Goal: Task Accomplishment & Management: Complete application form

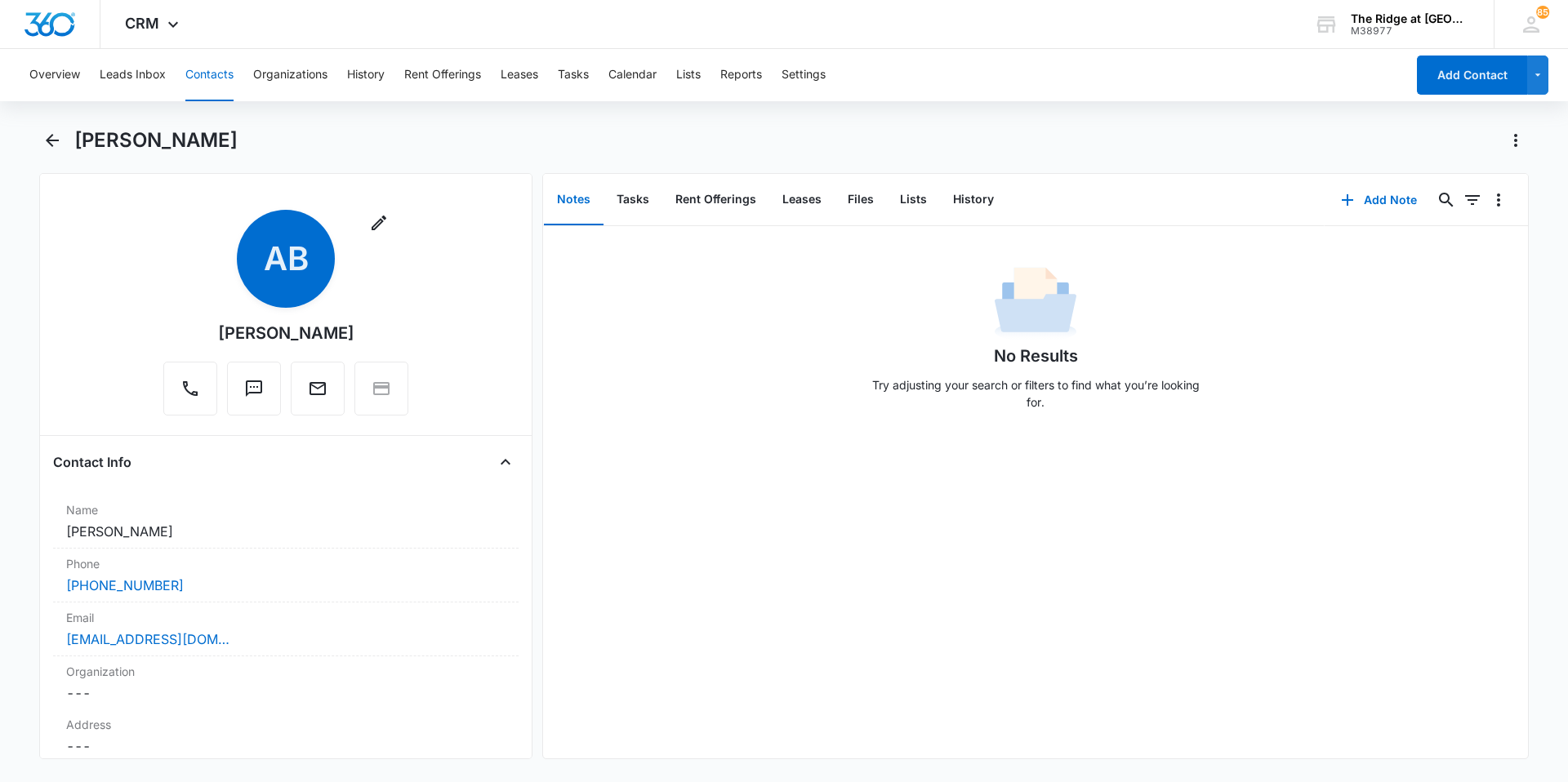
scroll to position [1143, 0]
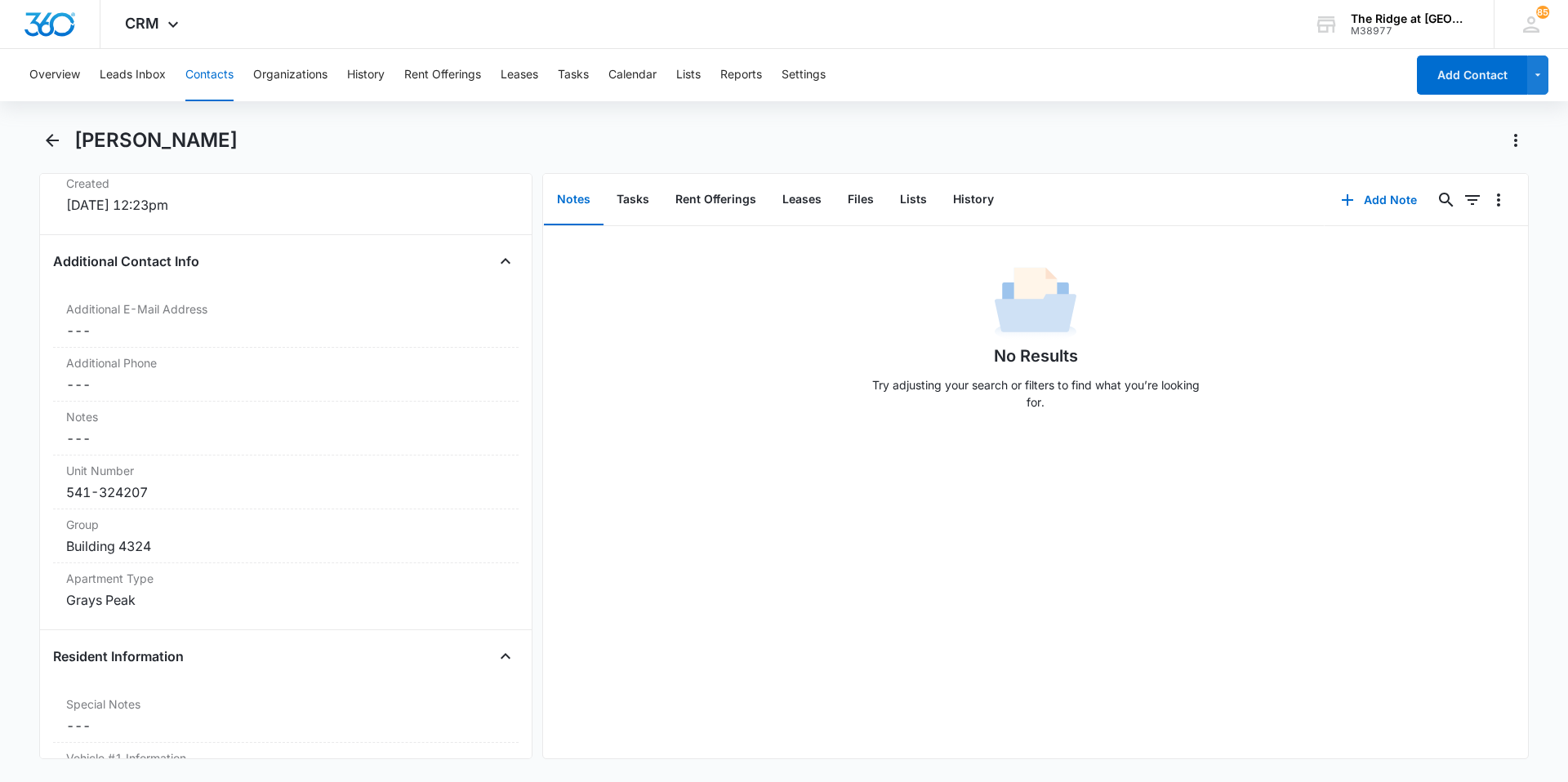
click at [210, 75] on button "Contacts" at bounding box center [209, 75] width 48 height 52
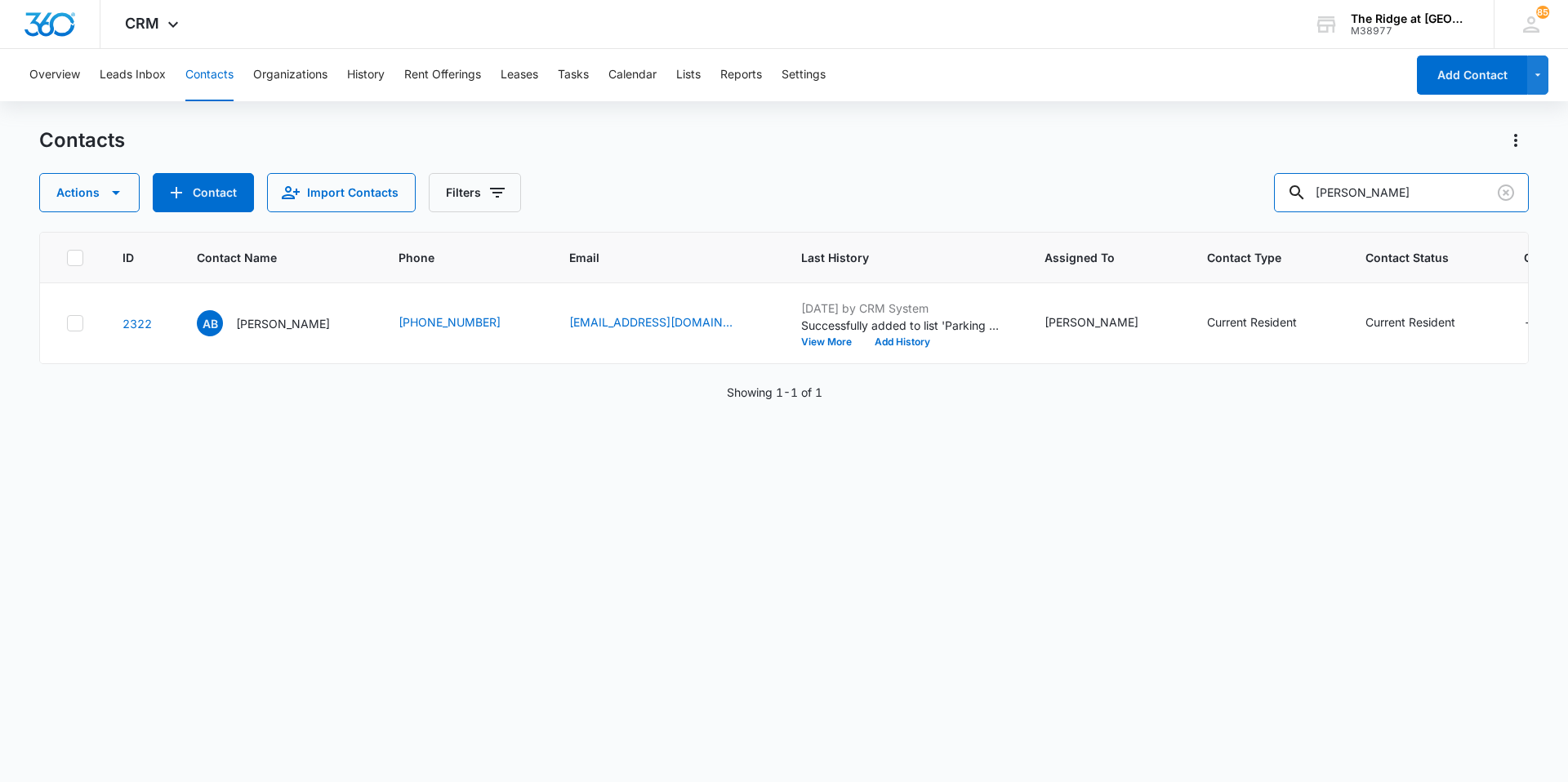
drag, startPoint x: 1412, startPoint y: 189, endPoint x: 1222, endPoint y: 194, distance: 190.1
click at [1222, 194] on div "Actions Contact Import Contacts Filters [PERSON_NAME]" at bounding box center [784, 192] width 1490 height 39
type input "4406207"
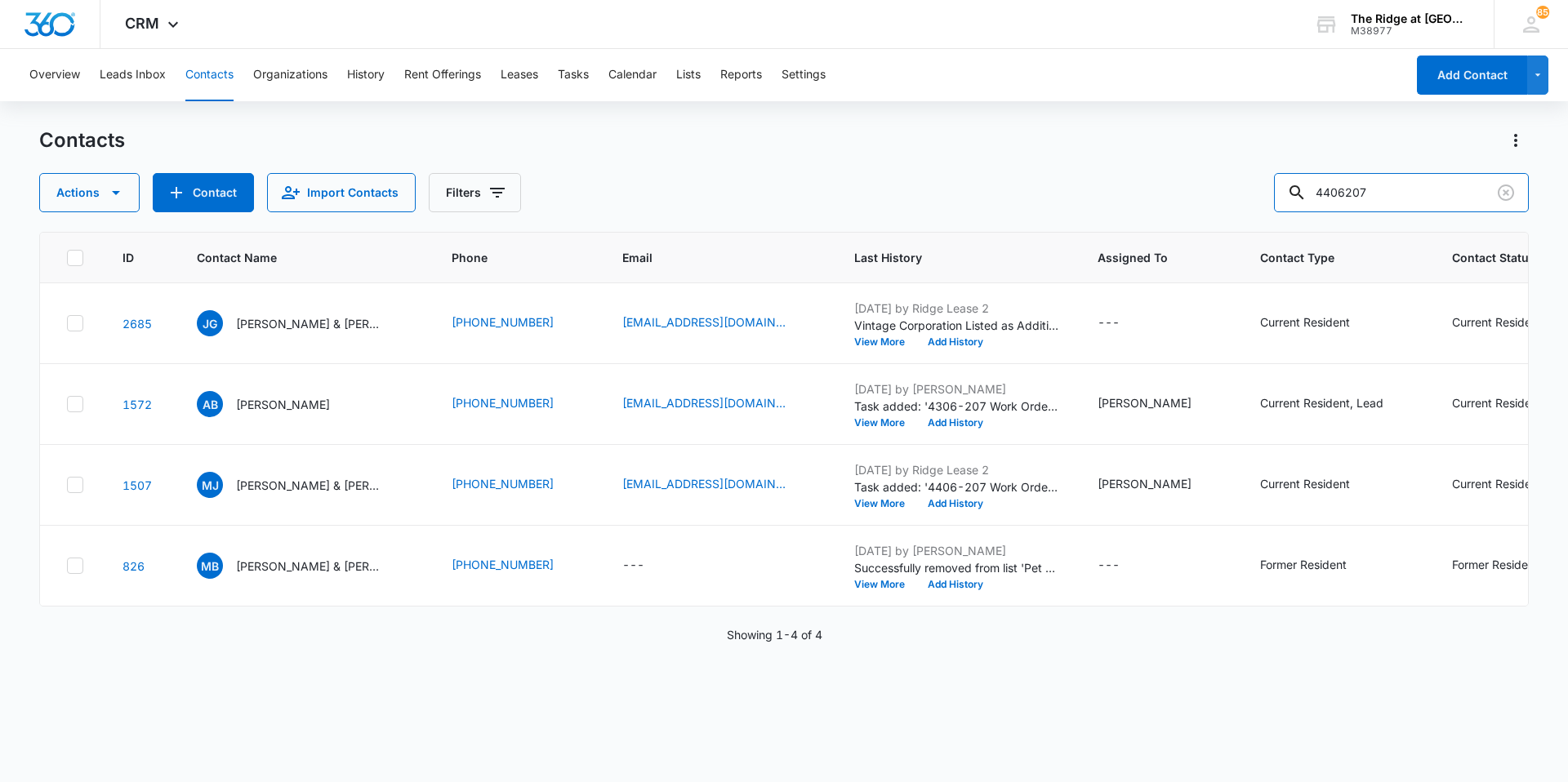
drag, startPoint x: 1392, startPoint y: 190, endPoint x: 1264, endPoint y: 217, distance: 130.8
click at [1265, 227] on div "Contacts Actions Contact Import Contacts Filters [PHONE_NUMBER] ID Contact Name…" at bounding box center [784, 454] width 1490 height 653
type input "[PERSON_NAME]"
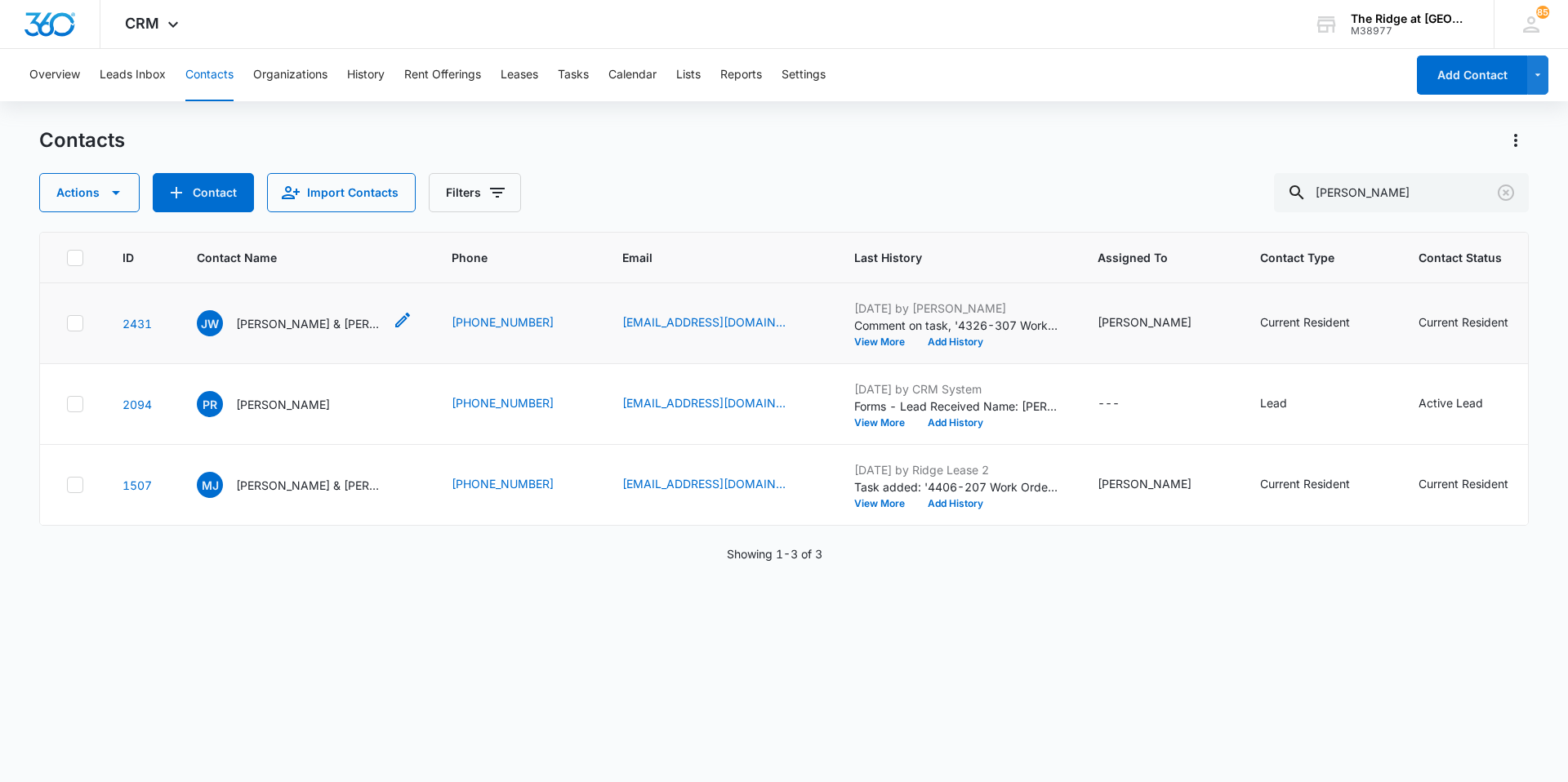
click at [314, 319] on p "[PERSON_NAME] & [PERSON_NAME]" at bounding box center [310, 324] width 147 height 17
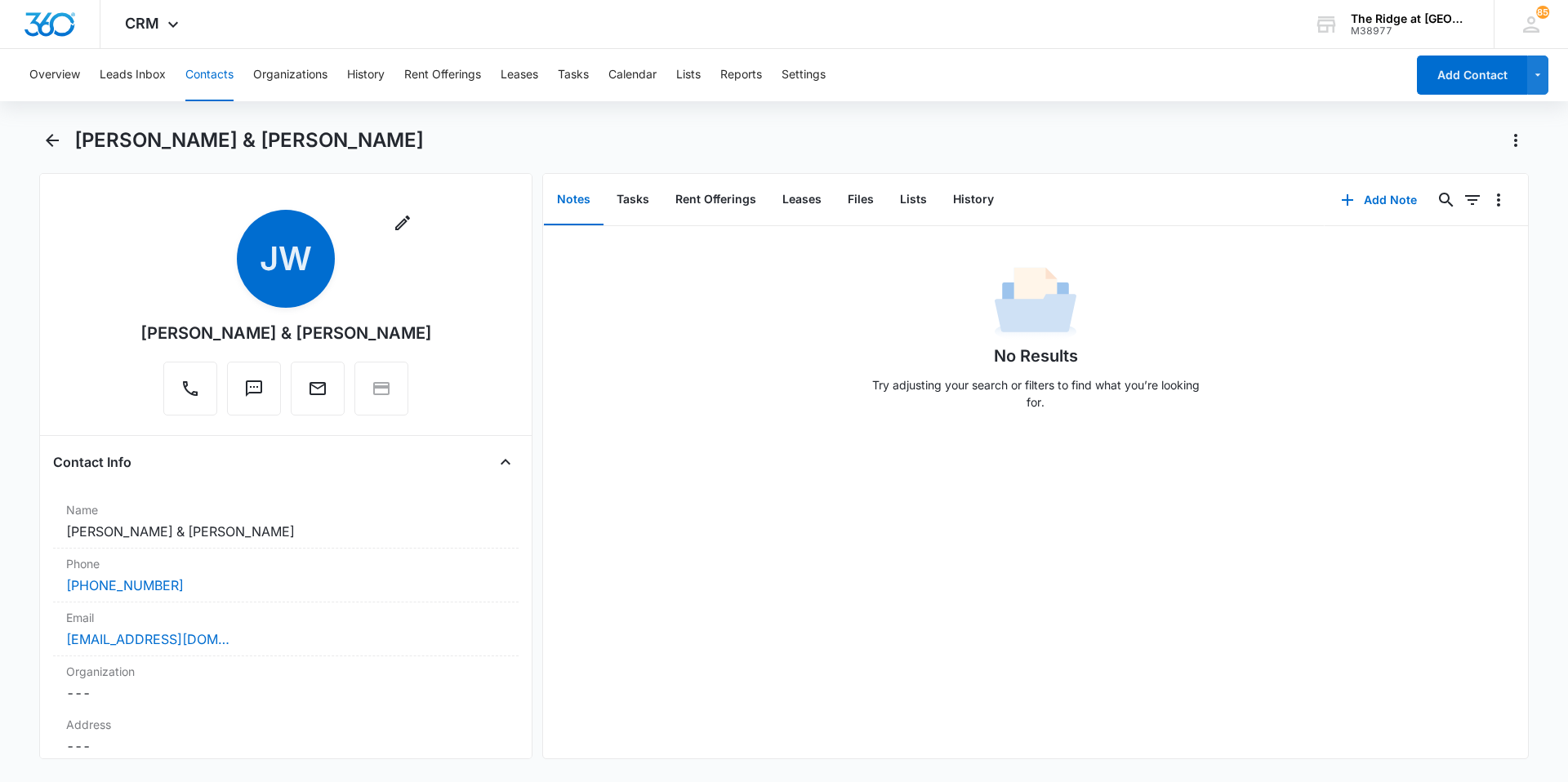
click at [38, 122] on div "Overview Leads Inbox Contacts Organizations History Rent Offerings Leases Tasks…" at bounding box center [784, 414] width 1568 height 730
click at [56, 142] on icon "Back" at bounding box center [52, 140] width 13 height 13
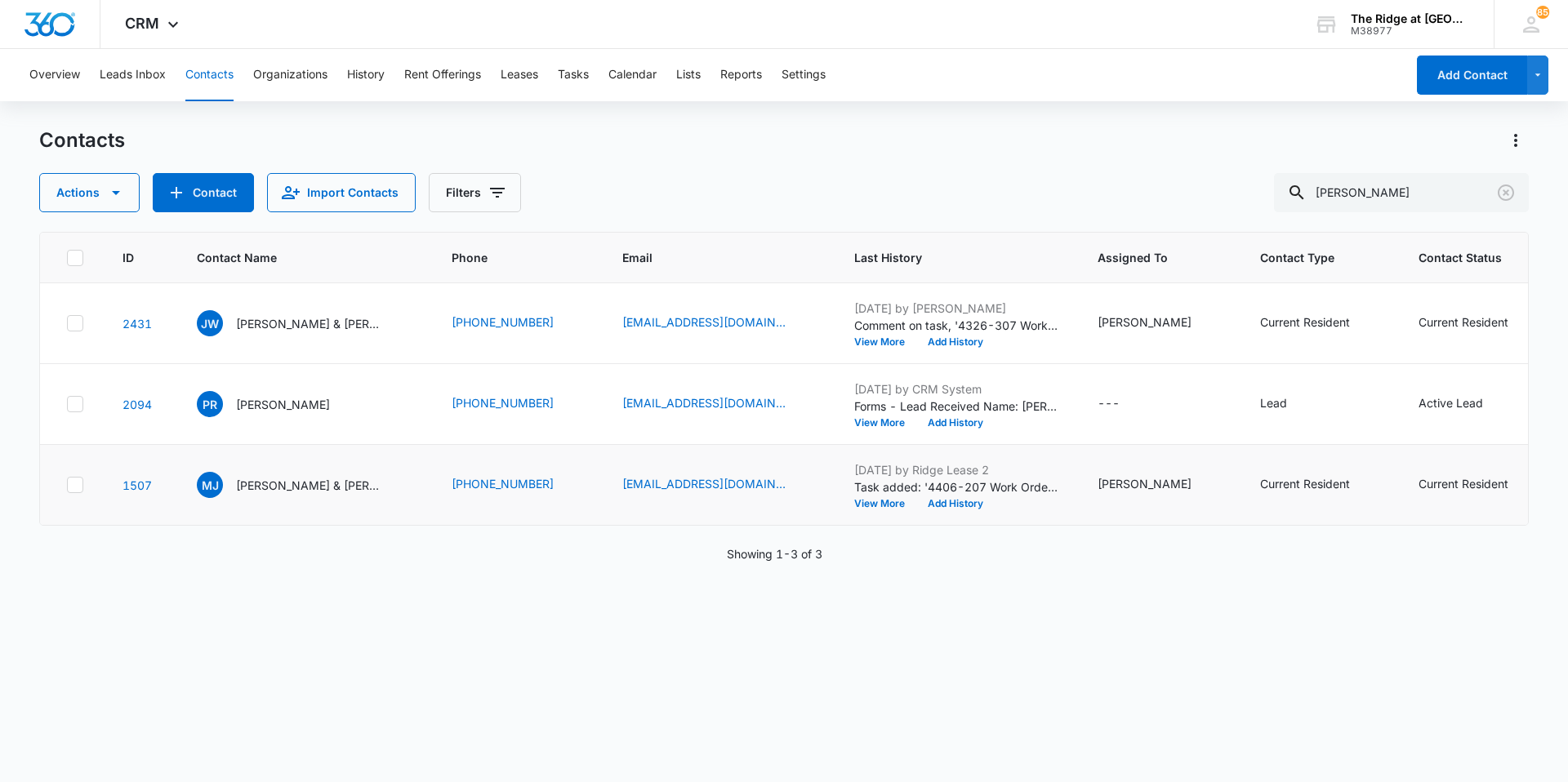
click at [323, 471] on td "[PERSON_NAME] & [PERSON_NAME]" at bounding box center [304, 485] width 255 height 80
click at [317, 485] on p "[PERSON_NAME] & [PERSON_NAME]" at bounding box center [310, 485] width 147 height 17
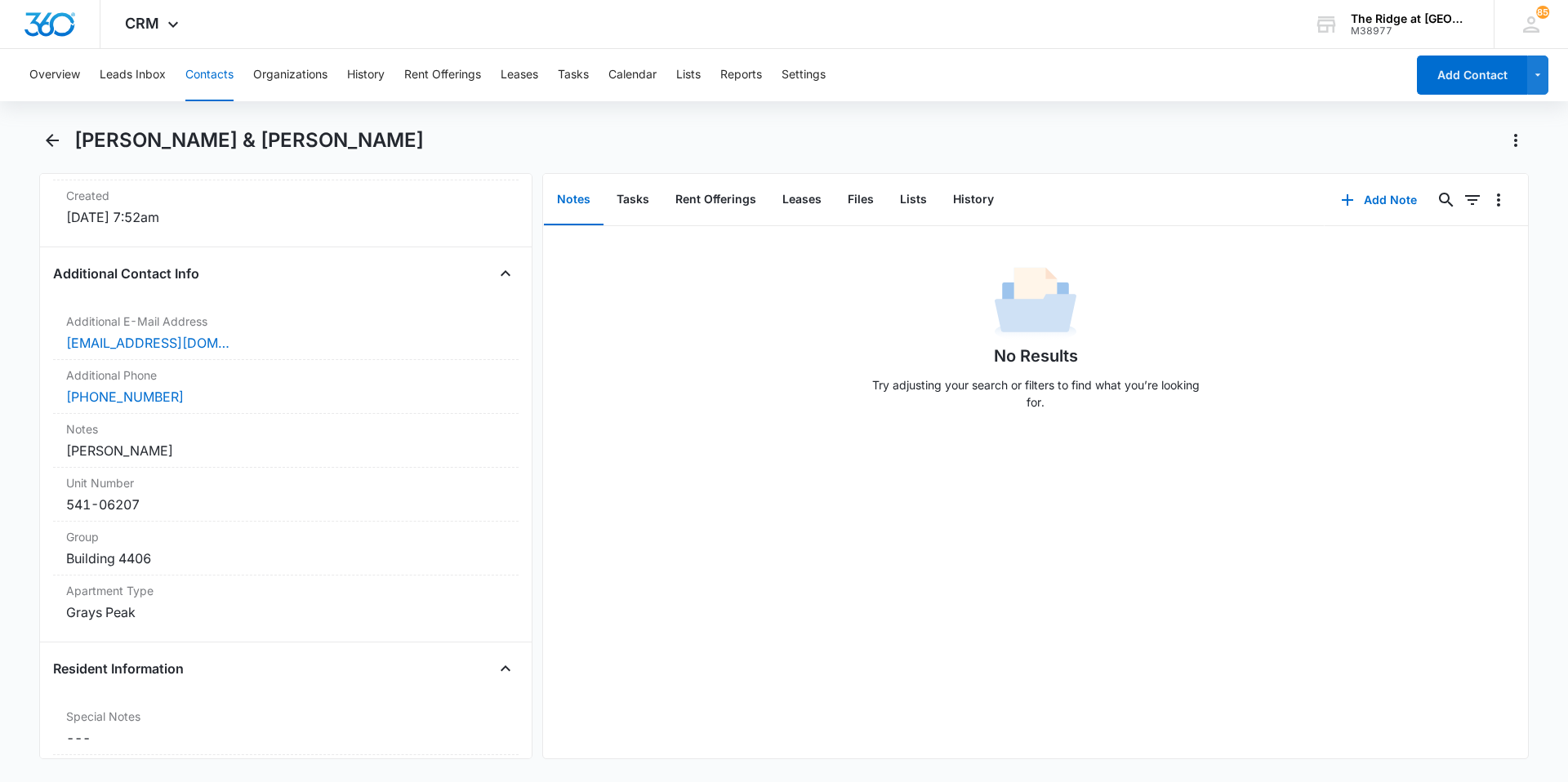
scroll to position [1143, 0]
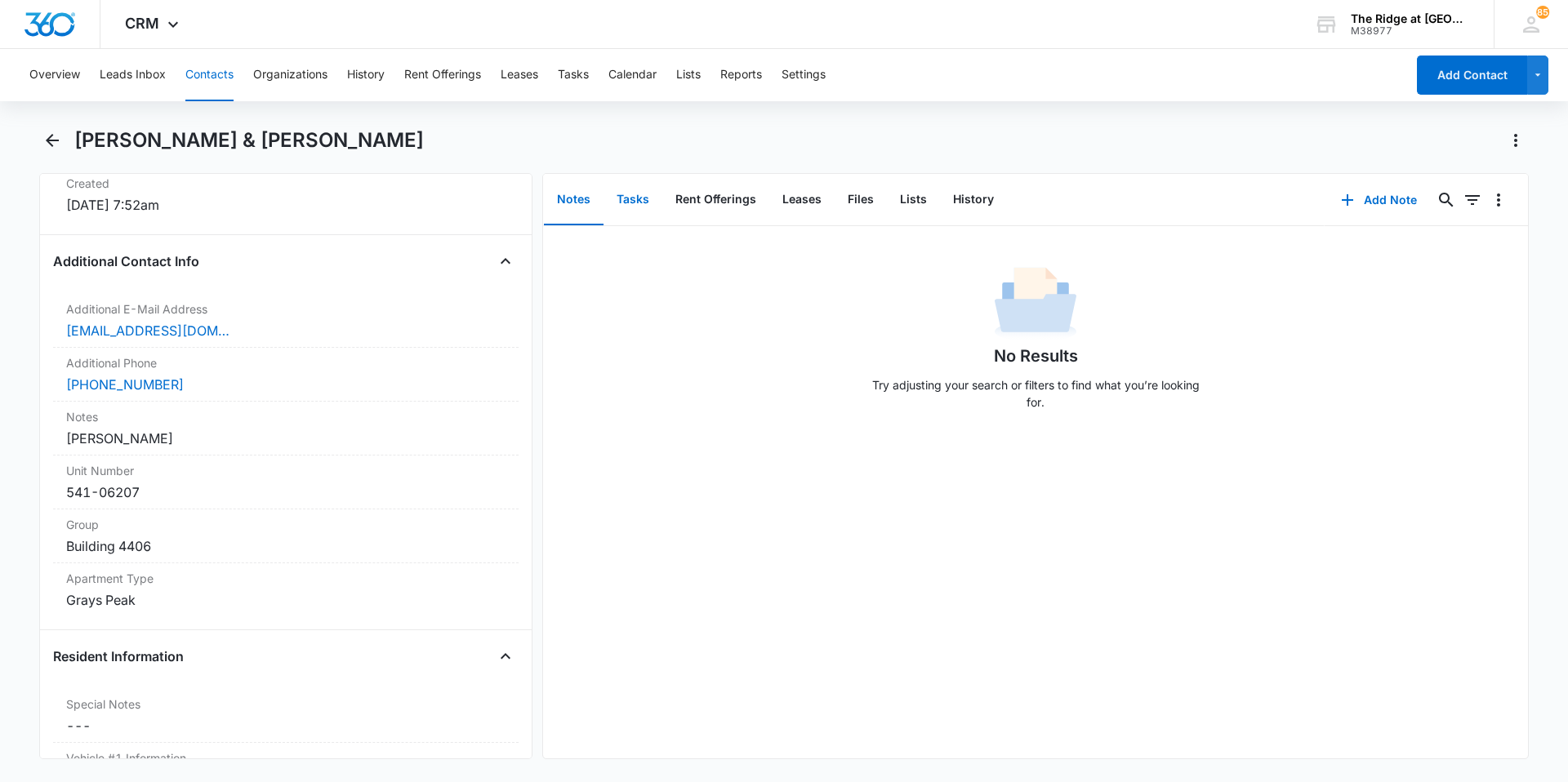
click at [616, 215] on button "Tasks" at bounding box center [633, 200] width 59 height 51
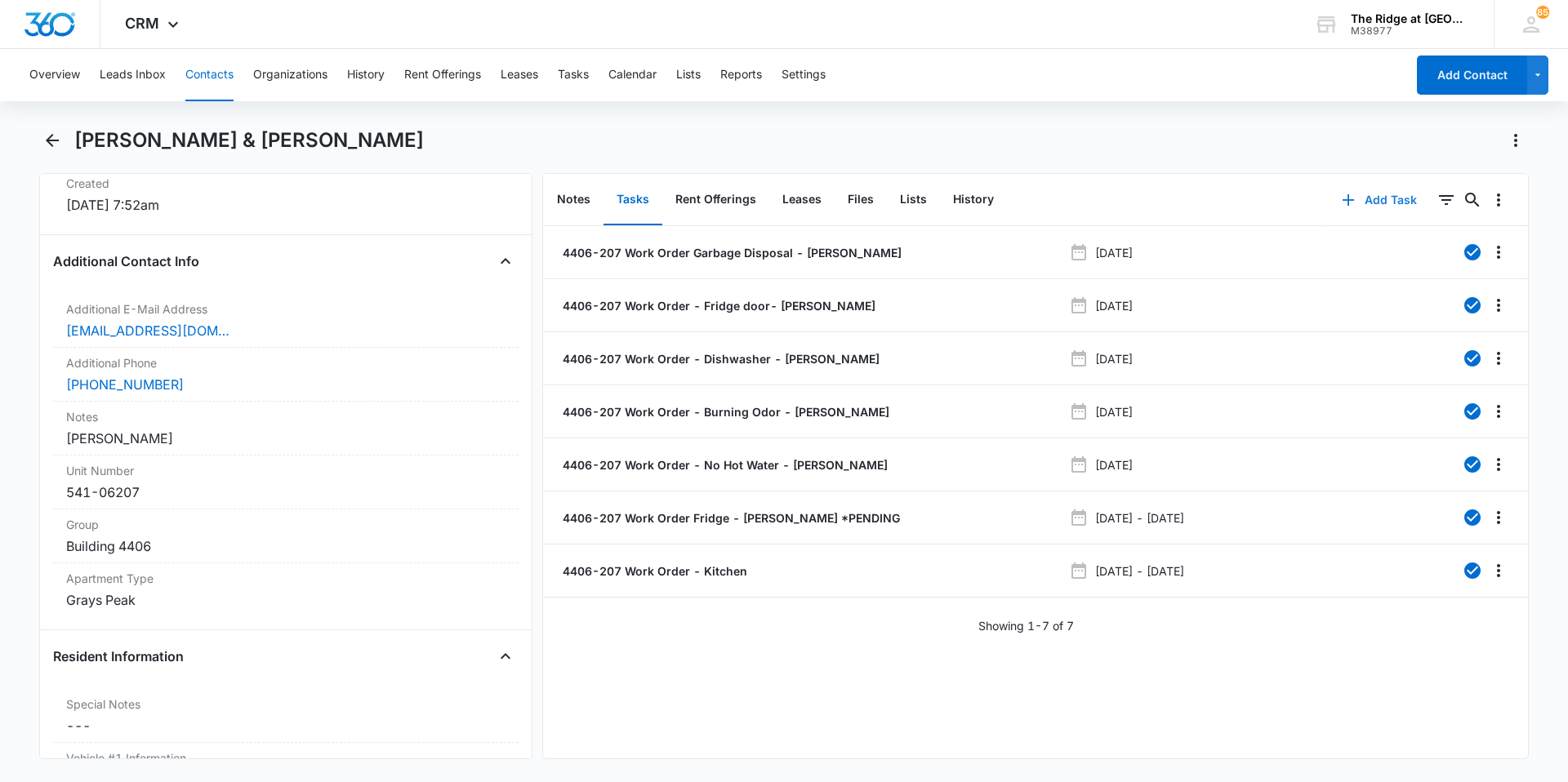
click at [1365, 205] on button "Add Task" at bounding box center [1379, 199] width 108 height 39
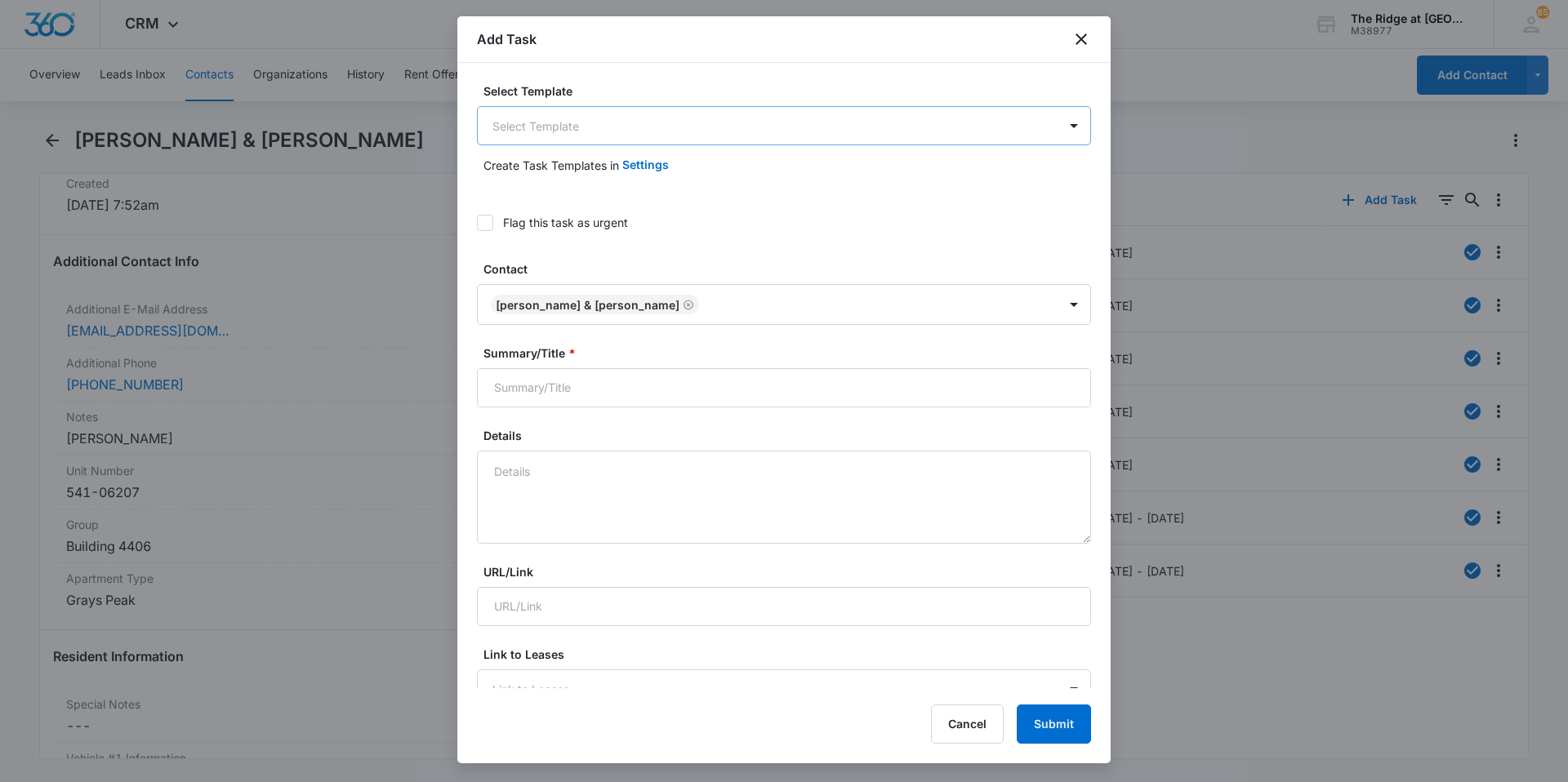
click at [568, 123] on body "CRM Apps Reputation Websites Forms CRM Email Social Content Ads Intelligence Fi…" at bounding box center [784, 391] width 1568 height 782
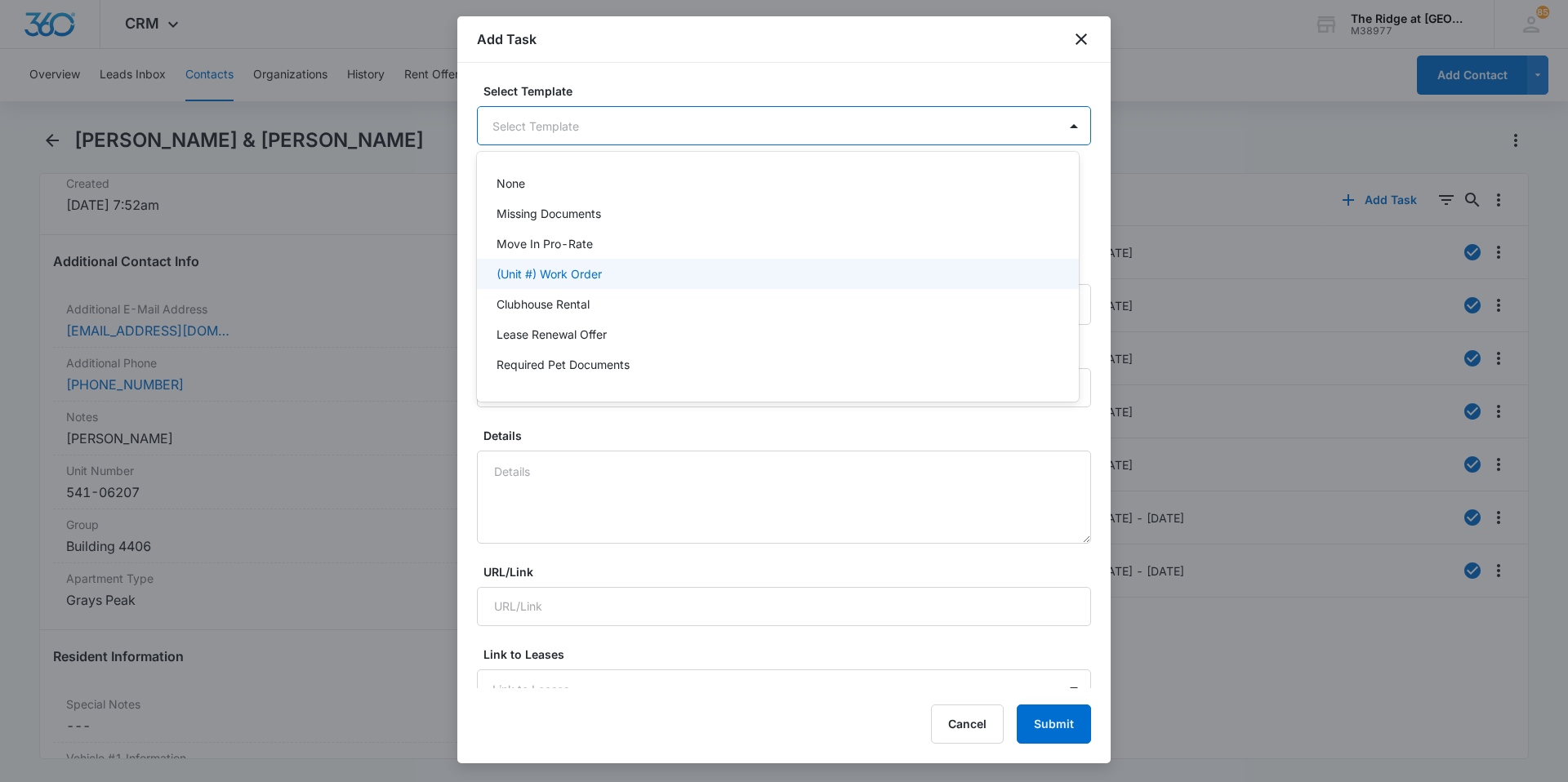
click at [542, 271] on p "(Unit #) Work Order" at bounding box center [550, 274] width 105 height 17
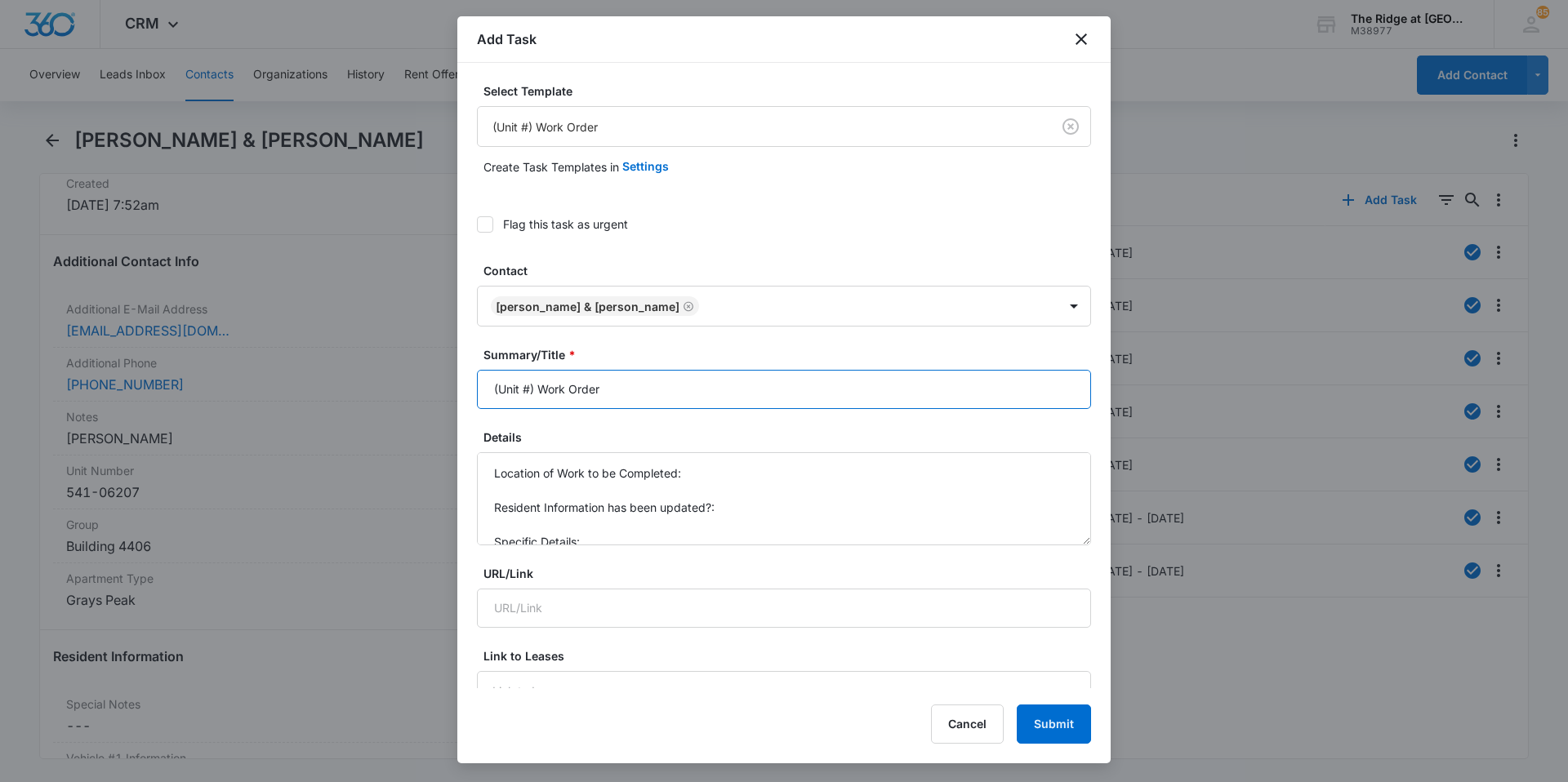
drag, startPoint x: 536, startPoint y: 387, endPoint x: 483, endPoint y: 400, distance: 54.6
click at [483, 400] on input "(Unit #) Work Order" at bounding box center [784, 389] width 614 height 39
type input "4406-207 Work Order"
drag, startPoint x: 598, startPoint y: 543, endPoint x: 478, endPoint y: 446, distance: 154.3
click at [478, 446] on div "Details Location of Work to be Completed: Resident Information has been updated…" at bounding box center [784, 486] width 614 height 116
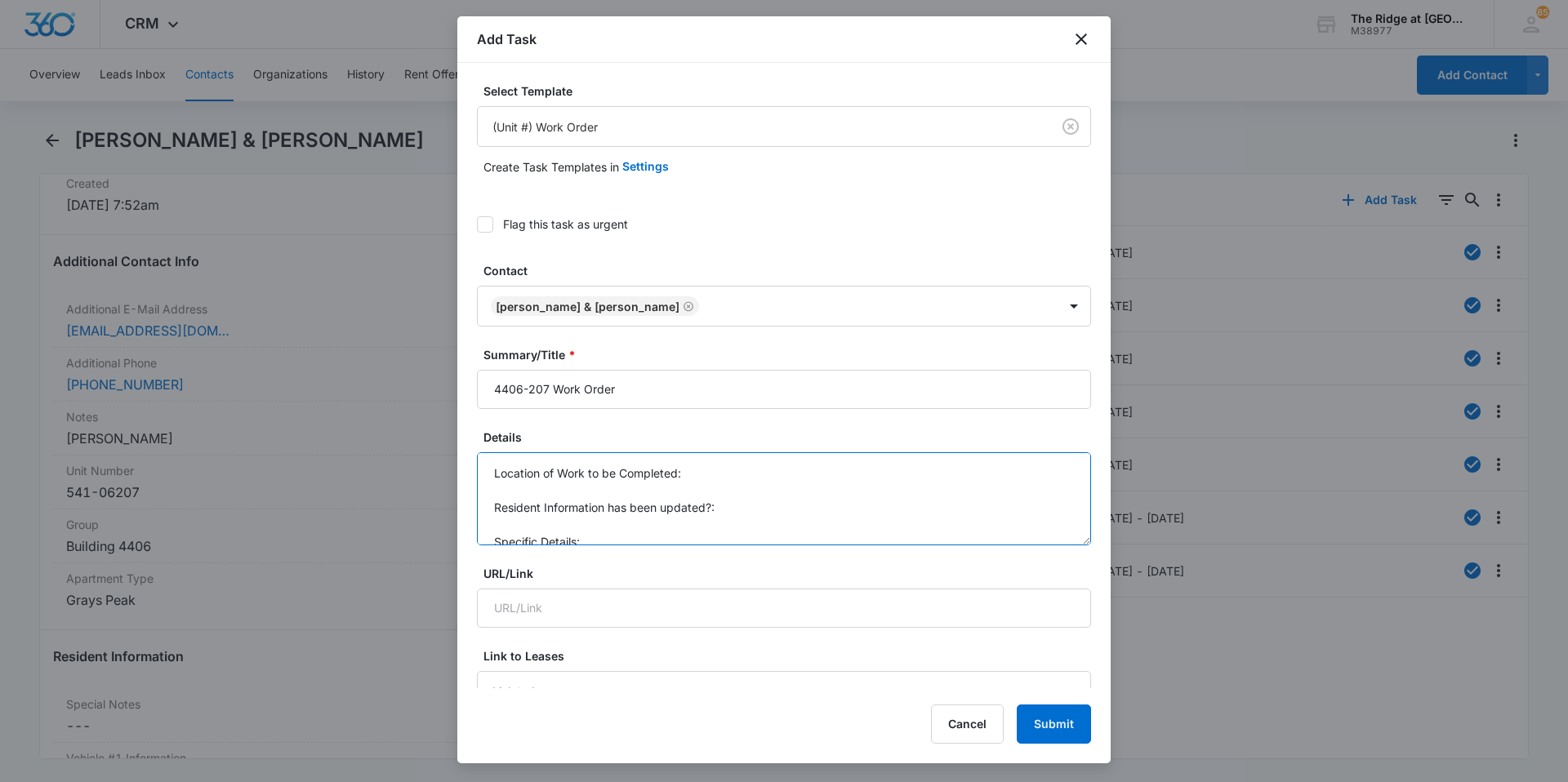
type textarea "="
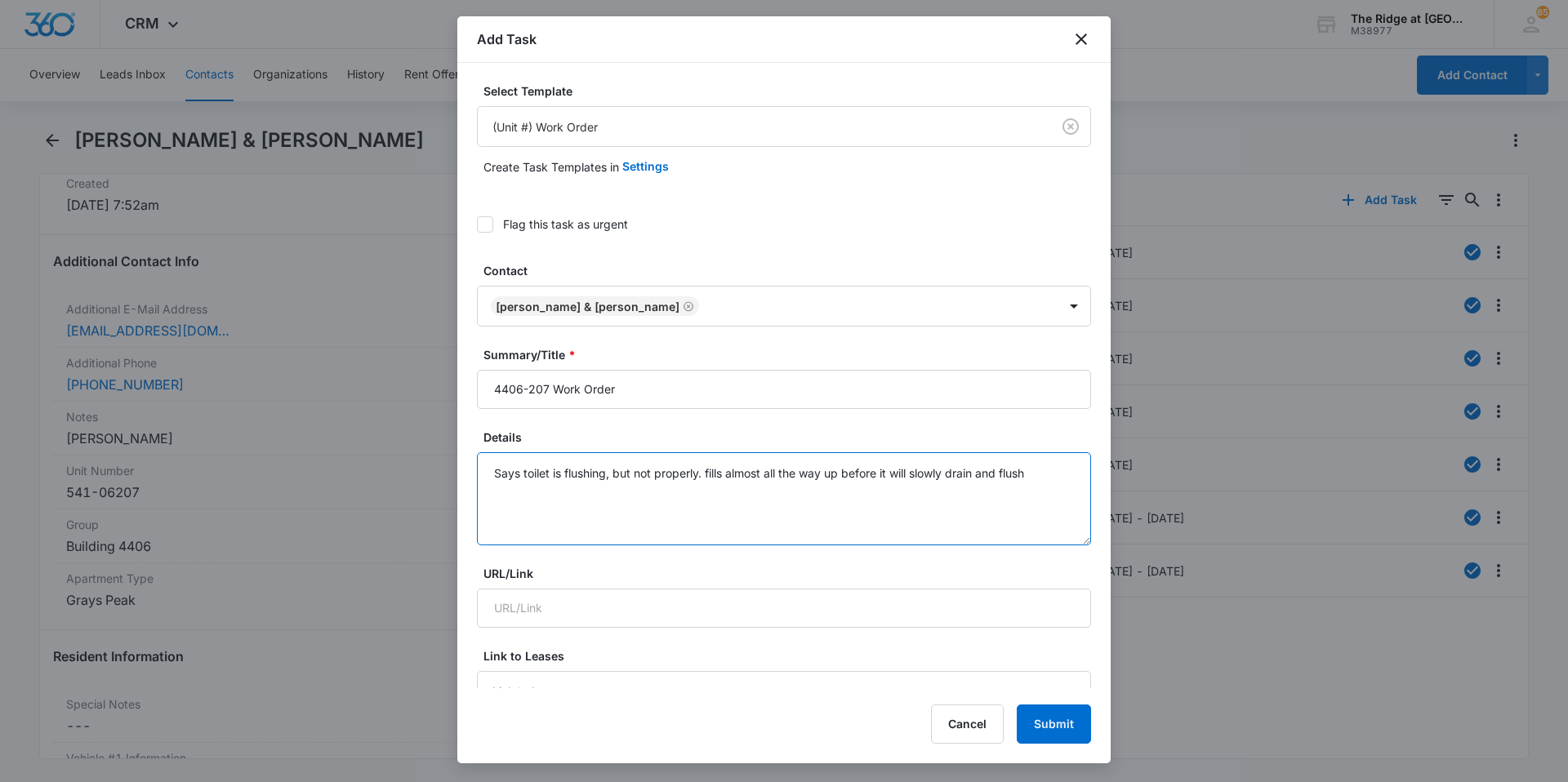
click at [547, 479] on textarea "Says toilet is flushing, but not properly. fills almost all the way up before i…" at bounding box center [784, 499] width 614 height 93
click at [596, 493] on textarea "Says toilet in 2nd bathroom is flushing, but not properly. fills almost all the…" at bounding box center [784, 499] width 614 height 93
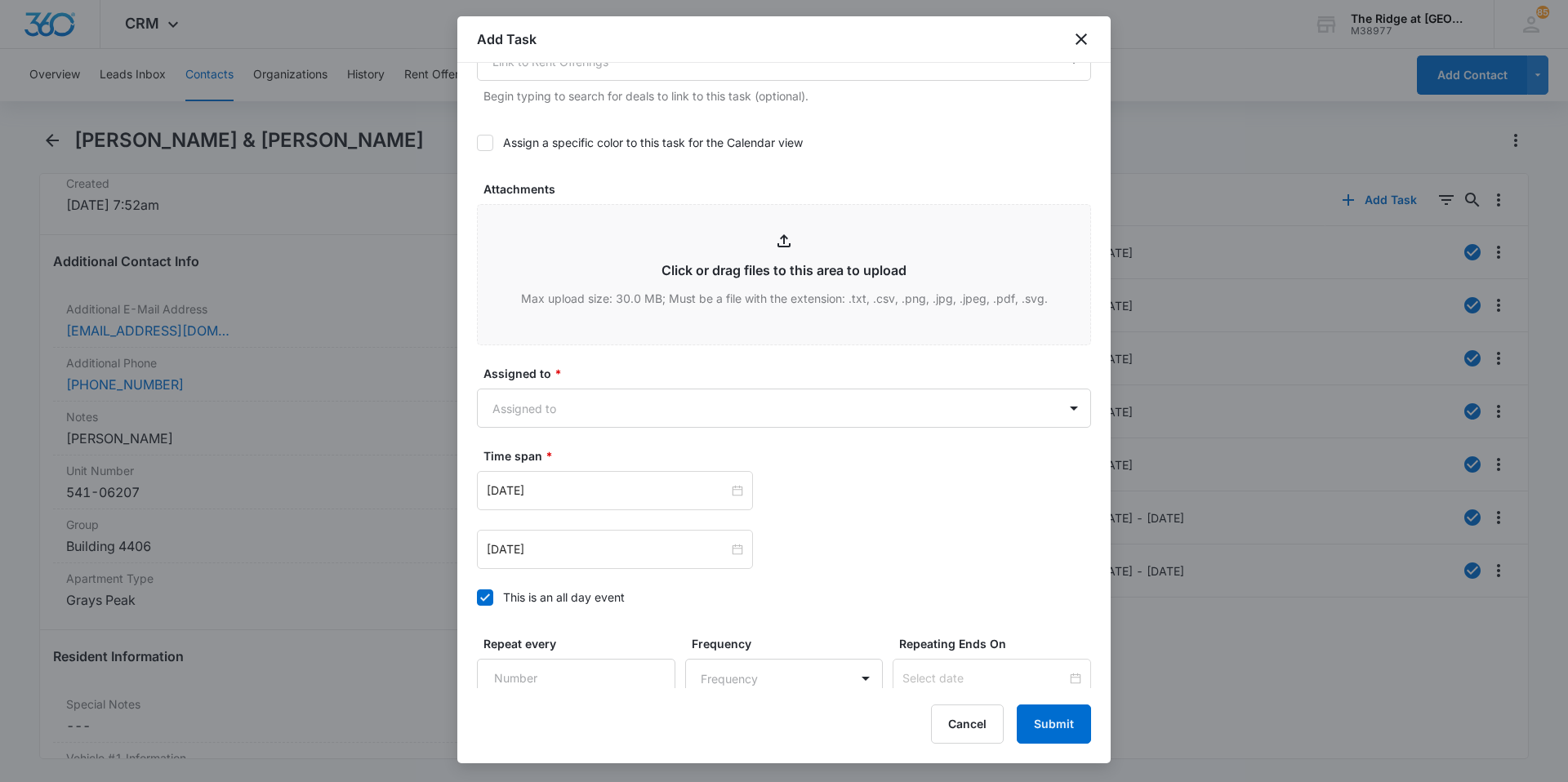
scroll to position [884, 0]
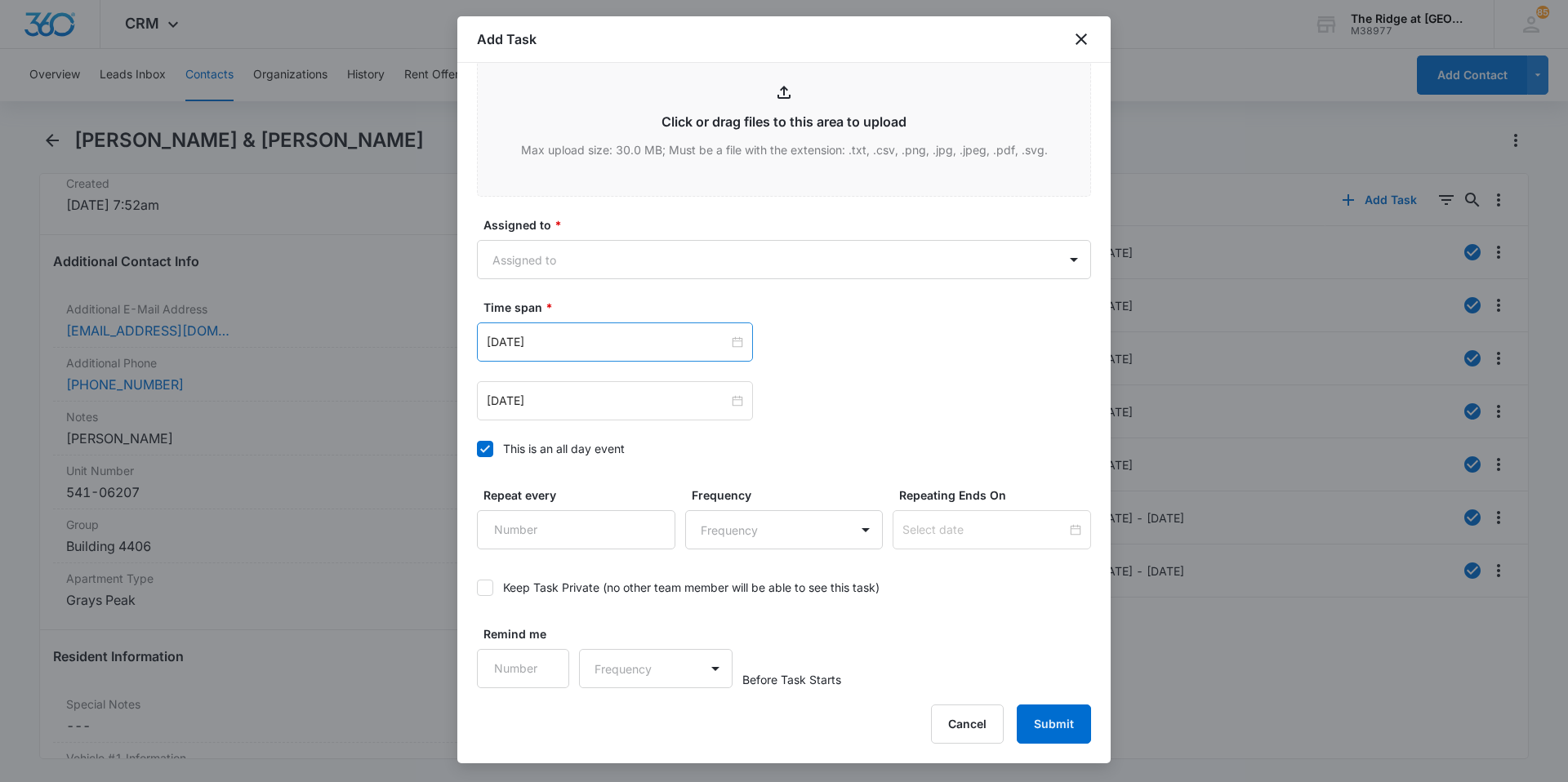
type textarea "Says toilet in 2nd bathroom is flushing, but not properly. fills almost all the…"
click at [663, 359] on div "[DATE]" at bounding box center [615, 342] width 276 height 39
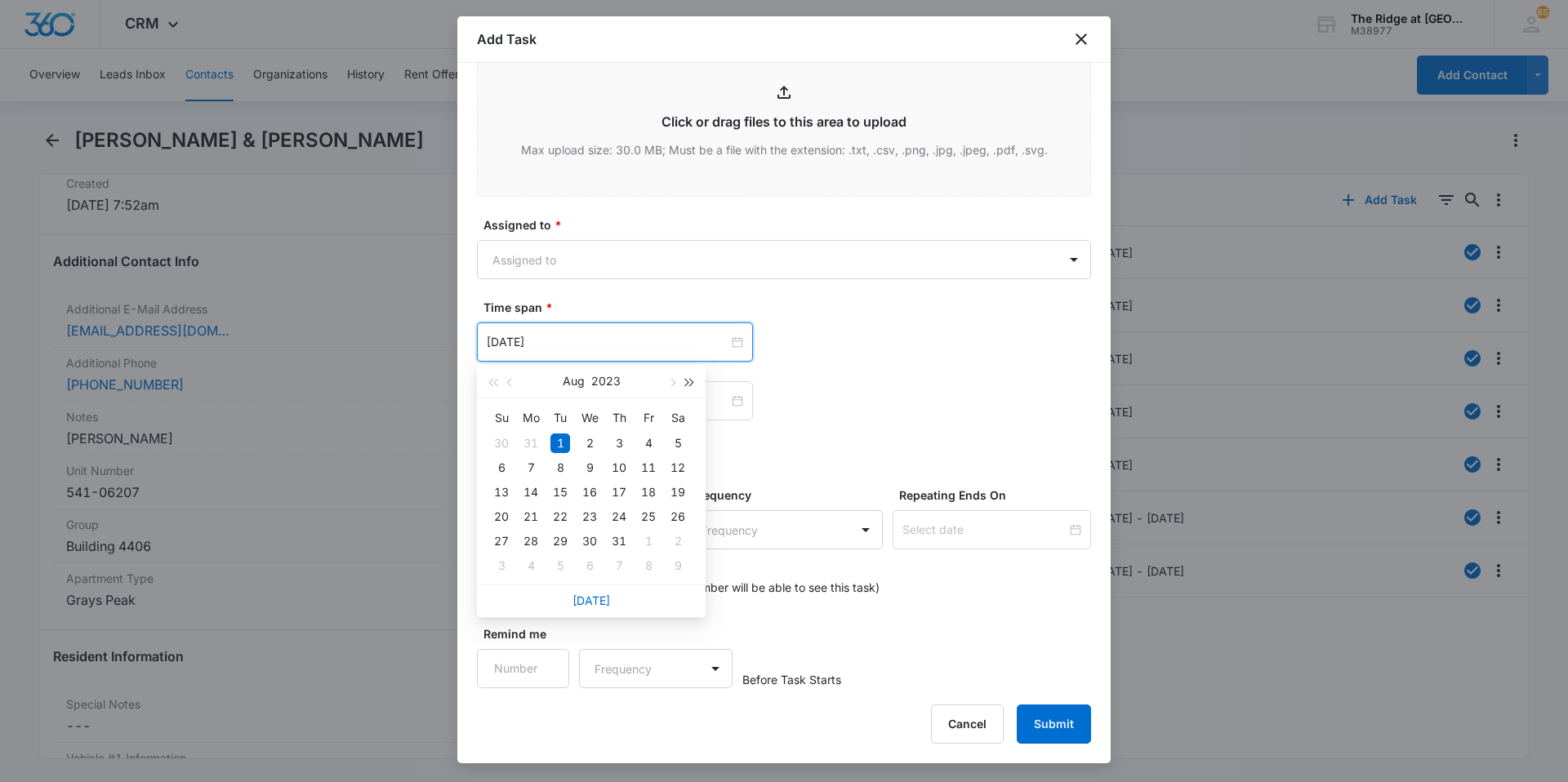
click at [692, 386] on button "button" at bounding box center [690, 381] width 18 height 32
click at [687, 387] on button "button" at bounding box center [690, 381] width 18 height 32
click at [490, 378] on button "button" at bounding box center [493, 381] width 18 height 32
click at [675, 383] on span "button" at bounding box center [671, 382] width 8 height 8
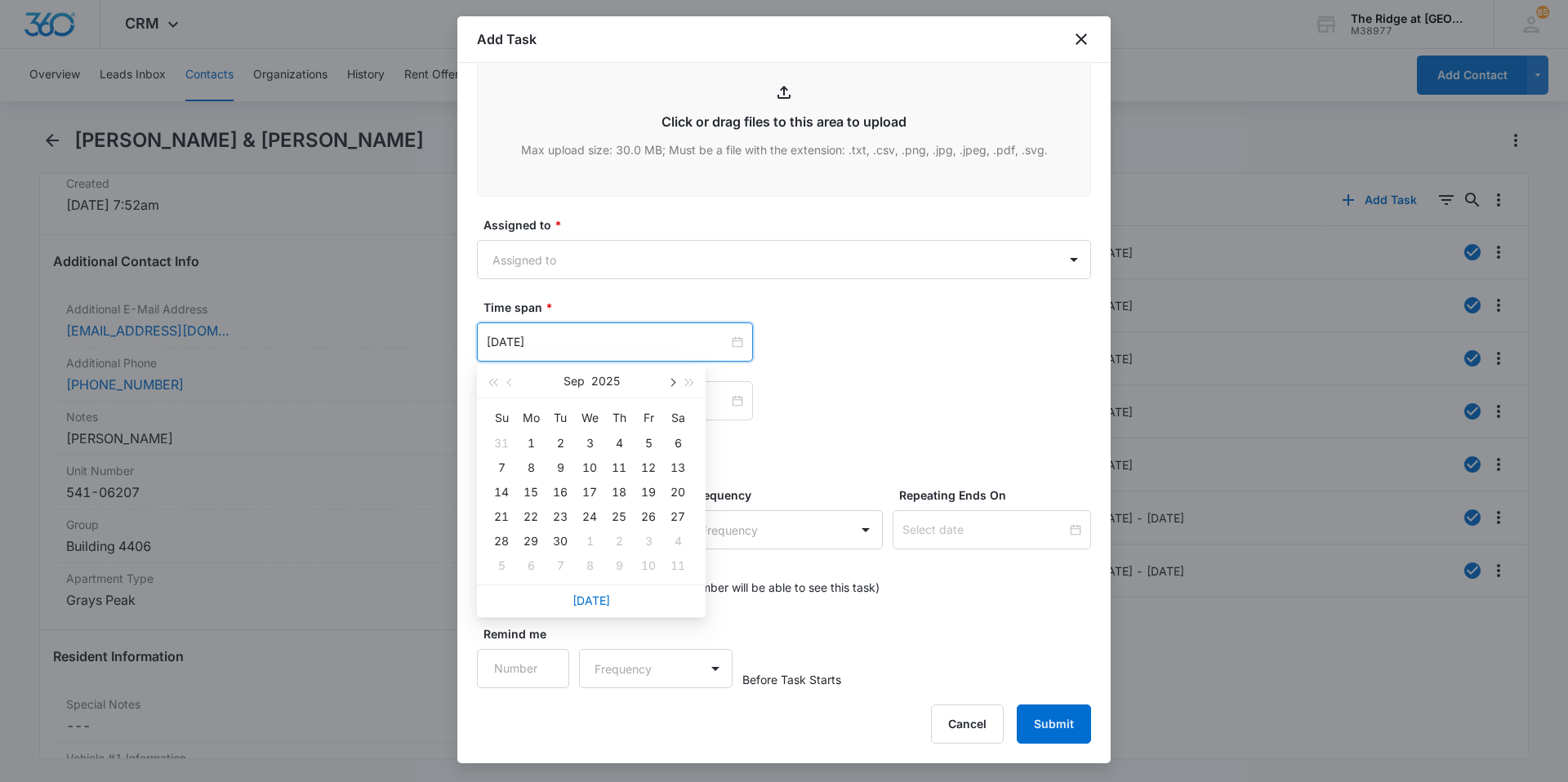
click at [675, 383] on span "button" at bounding box center [671, 382] width 8 height 8
type input "[DATE]"
click at [562, 471] on div "7" at bounding box center [560, 468] width 19 height 19
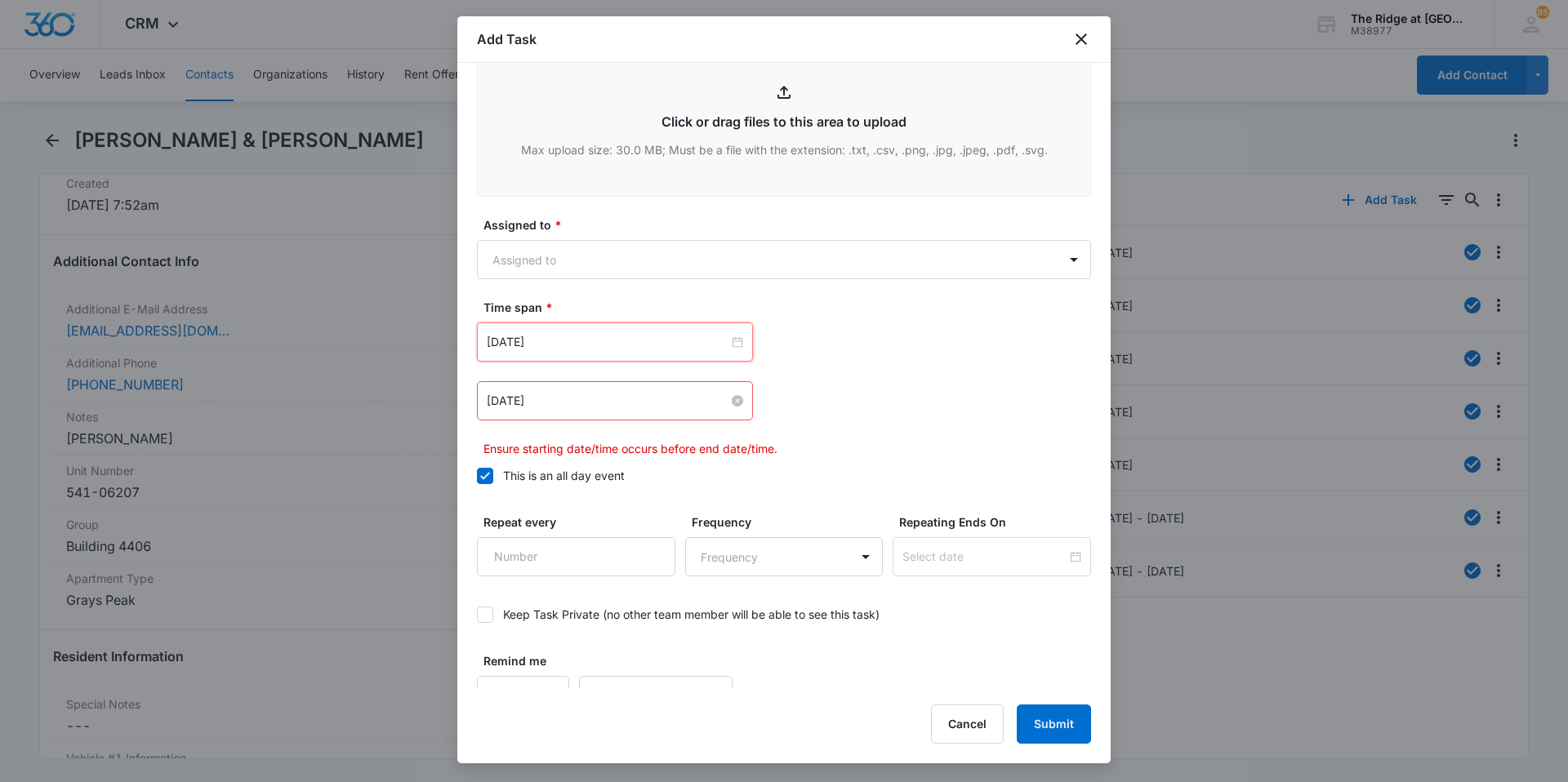
click at [597, 395] on input "[DATE]" at bounding box center [607, 401] width 242 height 18
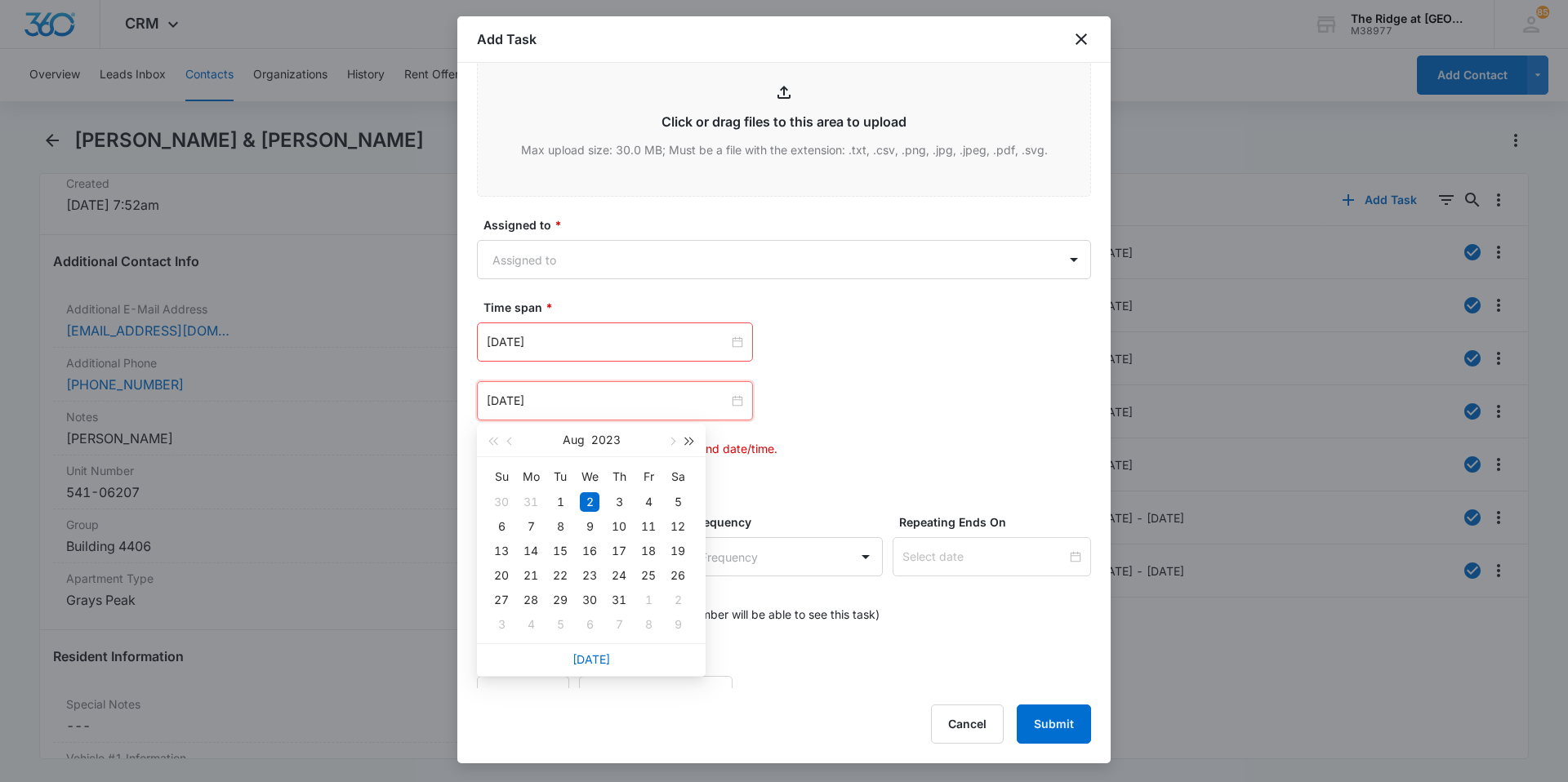
click at [695, 443] on button "button" at bounding box center [690, 440] width 18 height 32
click at [670, 442] on span "button" at bounding box center [671, 441] width 8 height 8
type input "[DATE]"
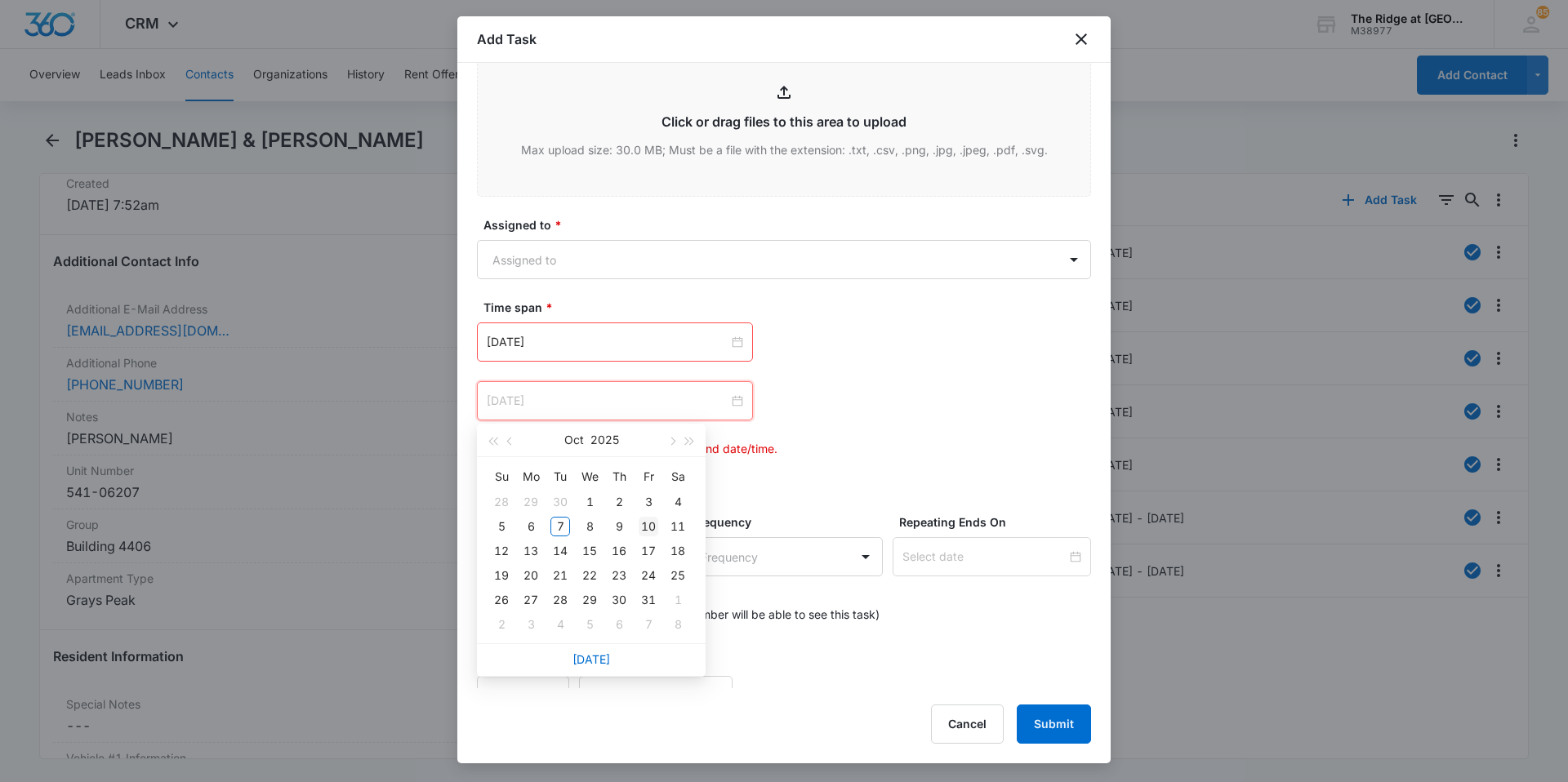
click at [654, 527] on div "10" at bounding box center [648, 527] width 19 height 19
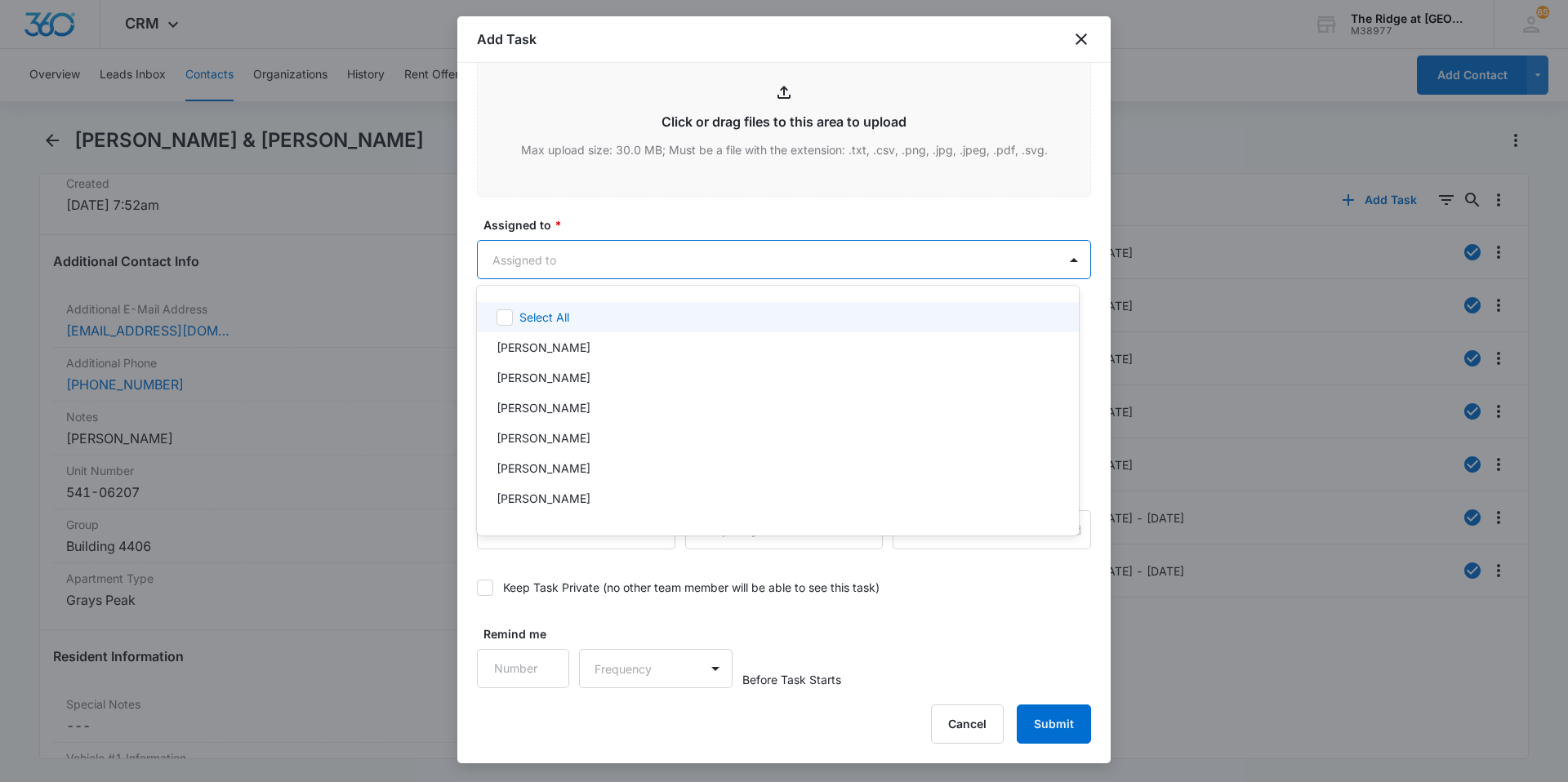
click at [788, 267] on body "CRM Apps Reputation Websites Forms CRM Email Social Content Ads Intelligence Fi…" at bounding box center [784, 391] width 1568 height 782
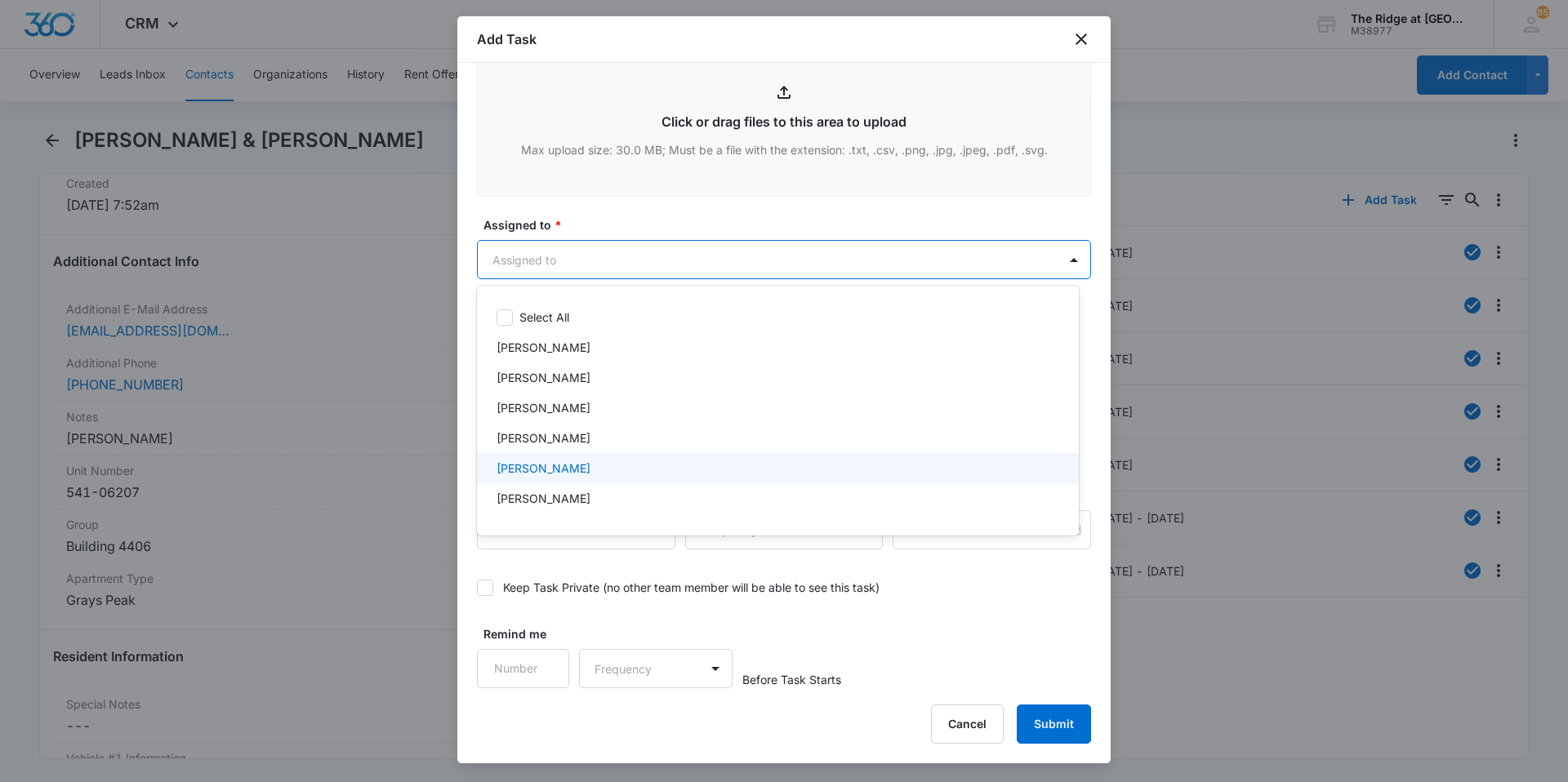
scroll to position [176, 0]
click at [565, 480] on p "[PERSON_NAME]" at bounding box center [543, 474] width 94 height 17
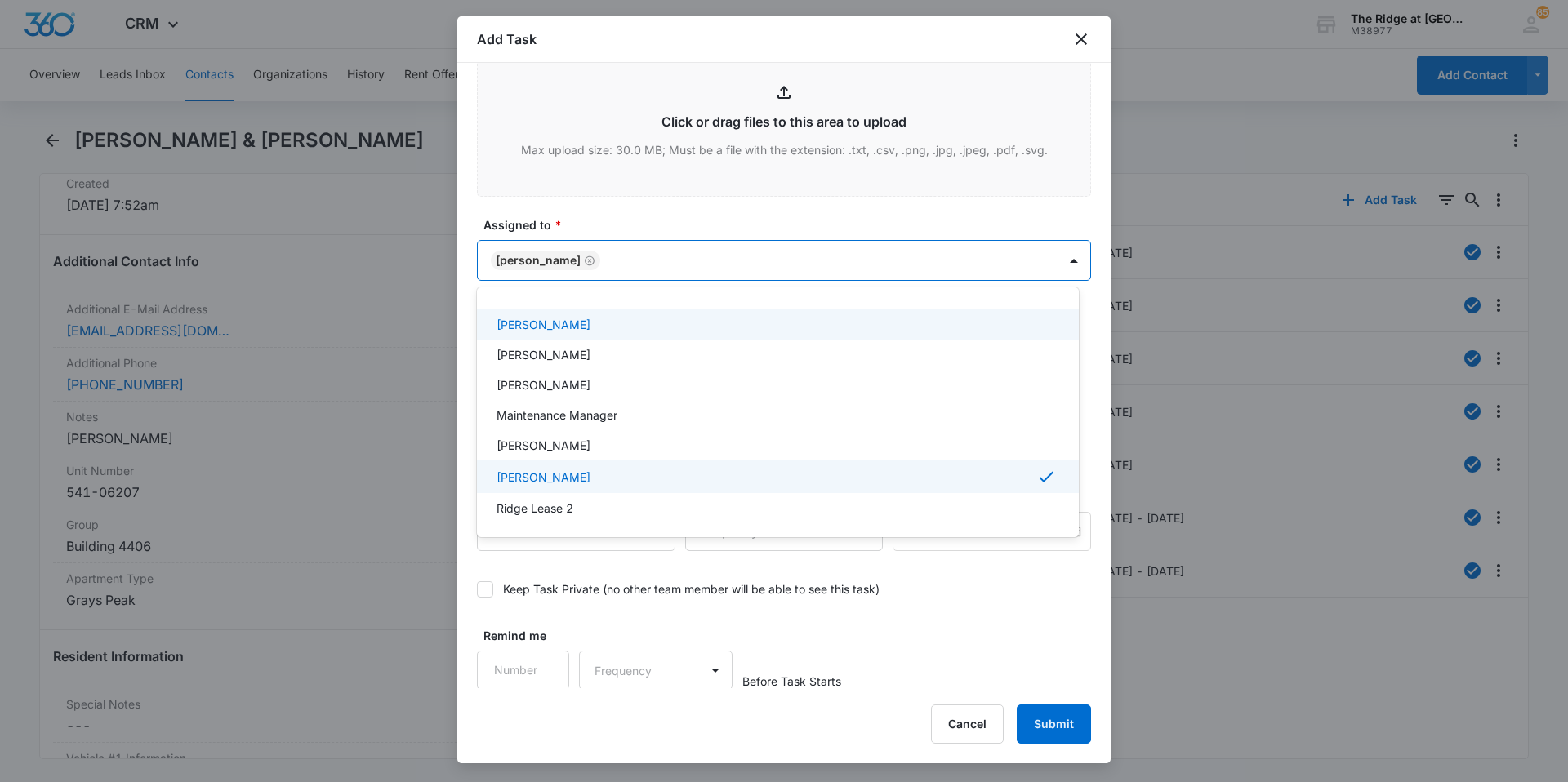
click at [738, 219] on div at bounding box center [784, 391] width 1568 height 782
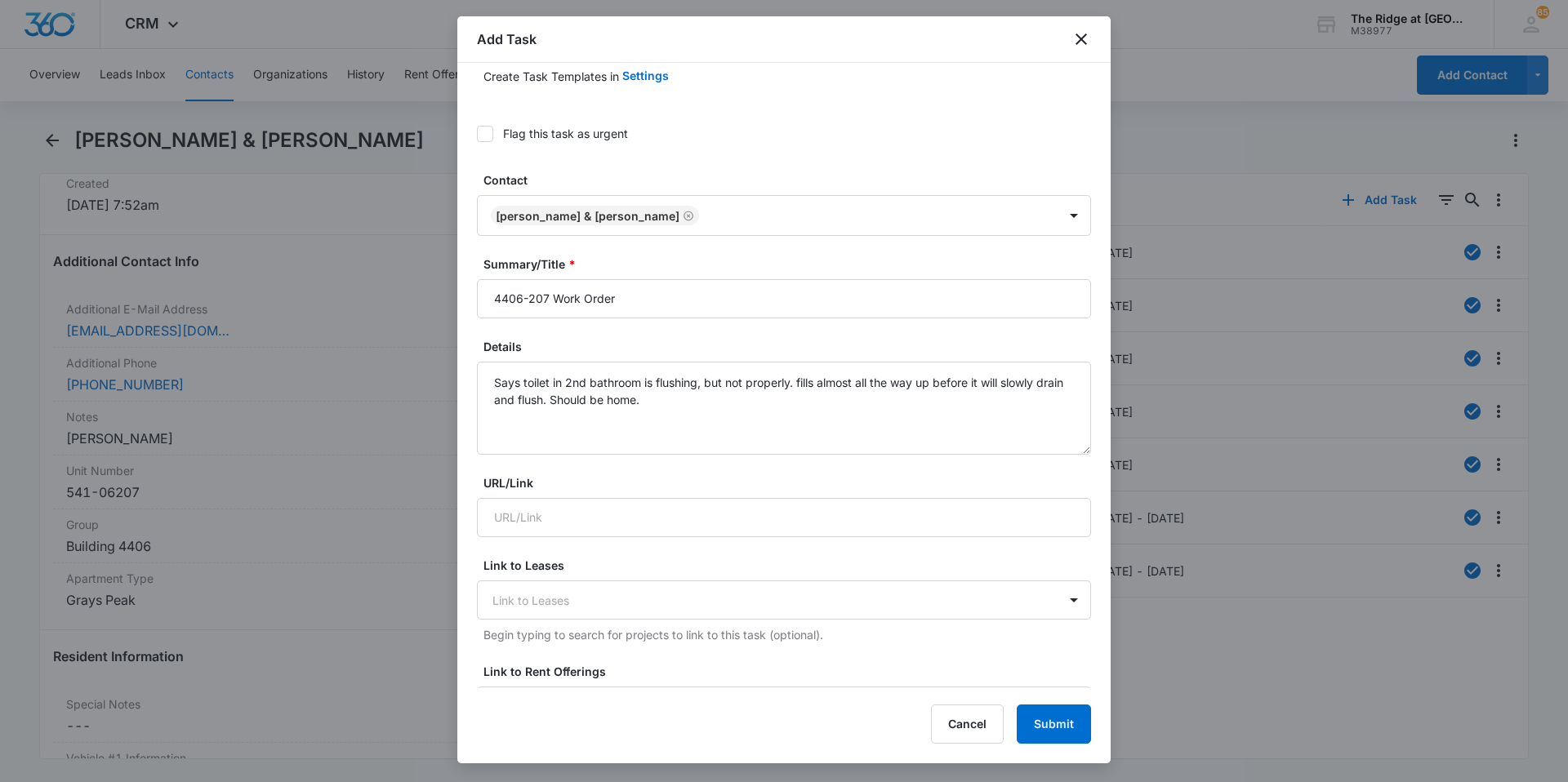
scroll to position [69, 0]
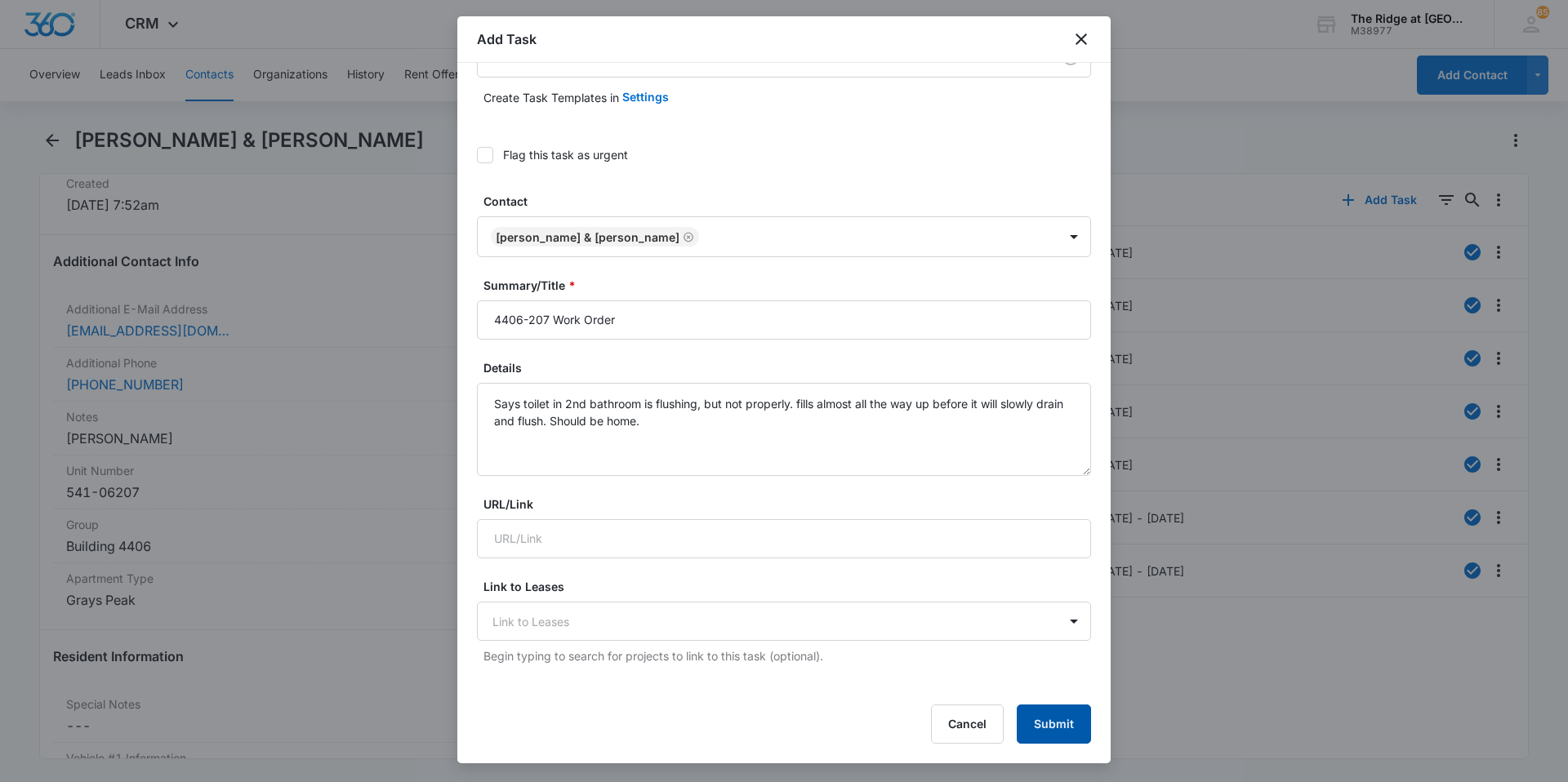
click at [1049, 725] on button "Submit" at bounding box center [1054, 724] width 74 height 39
